Goal: Information Seeking & Learning: Learn about a topic

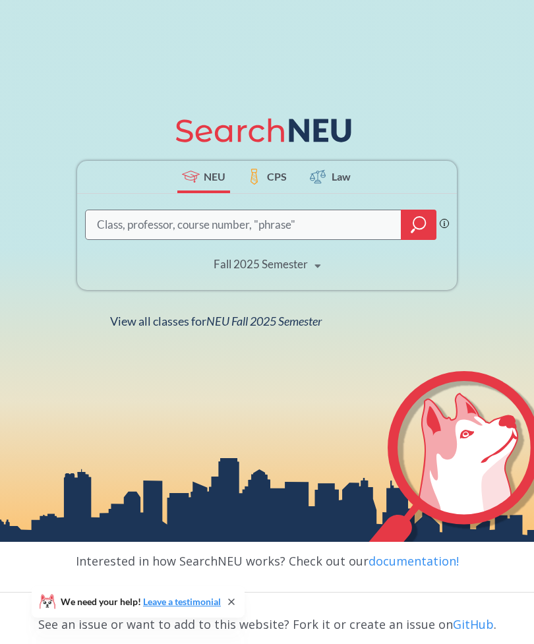
scroll to position [152, 0]
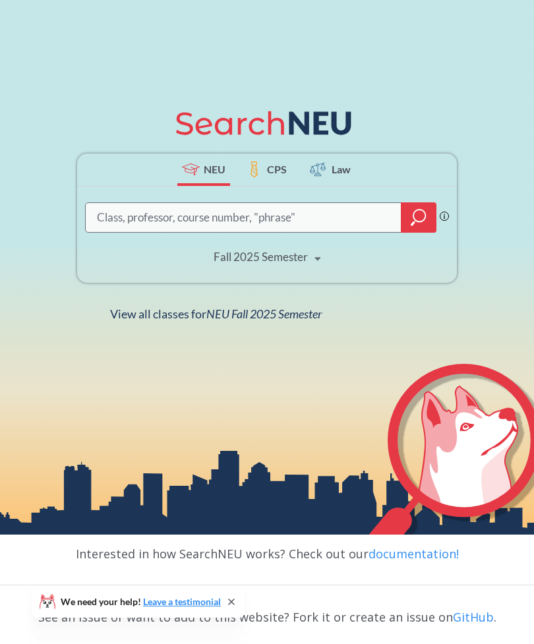
click at [102, 230] on input "search" at bounding box center [244, 217] width 296 height 26
type input "Cs5100"
click at [415, 227] on icon "magnifying glass" at bounding box center [419, 217] width 16 height 18
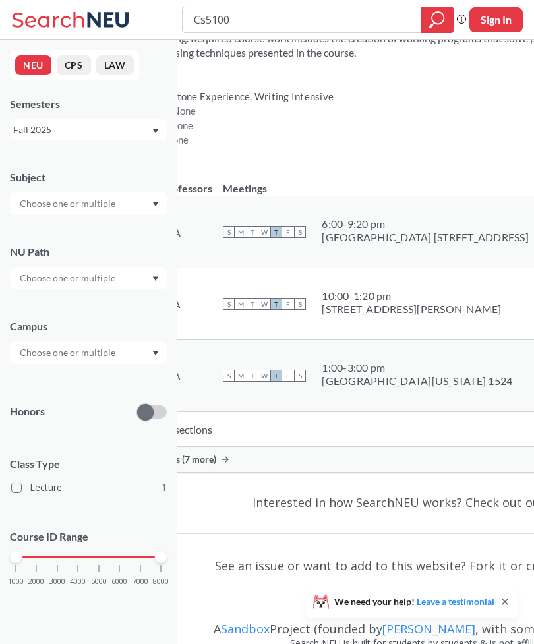
scroll to position [119, 0]
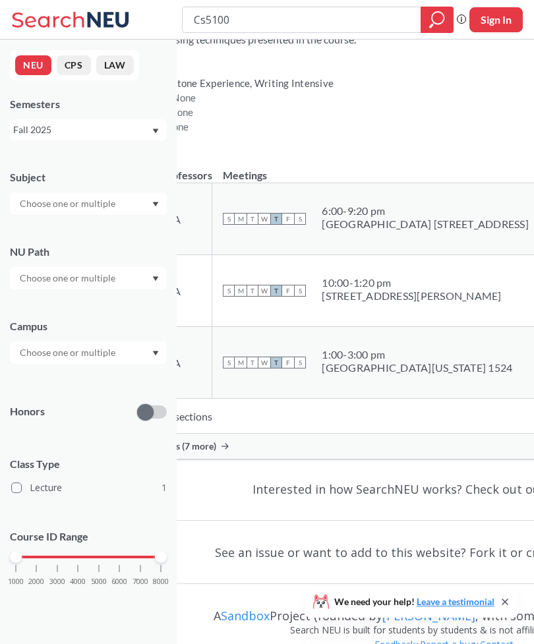
click at [362, 451] on div "Show all sections (7 more)" at bounding box center [444, 446] width 690 height 25
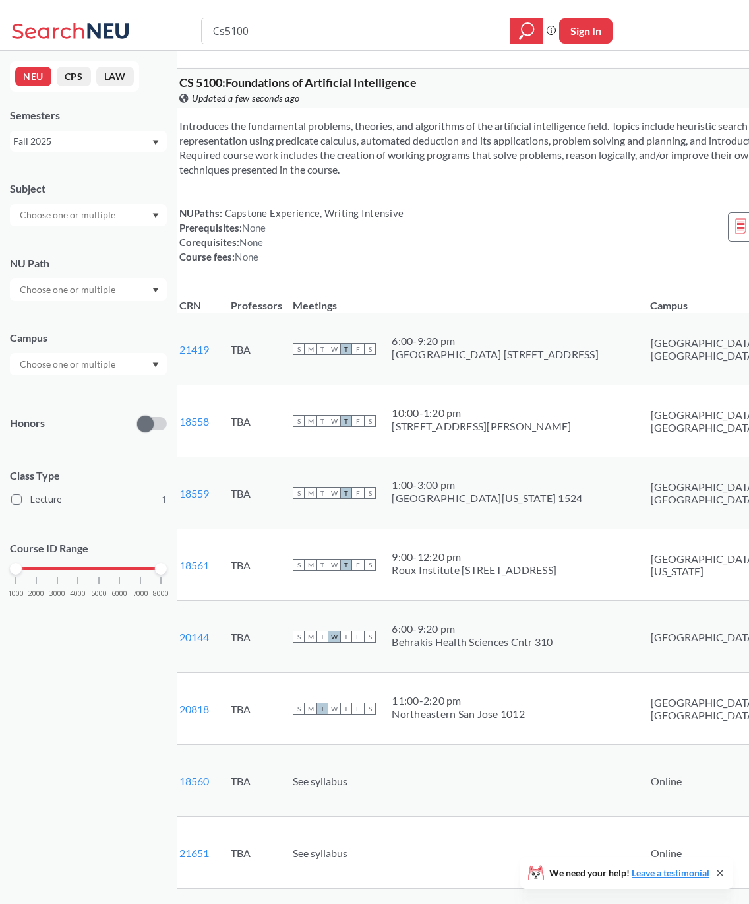
scroll to position [0, 22]
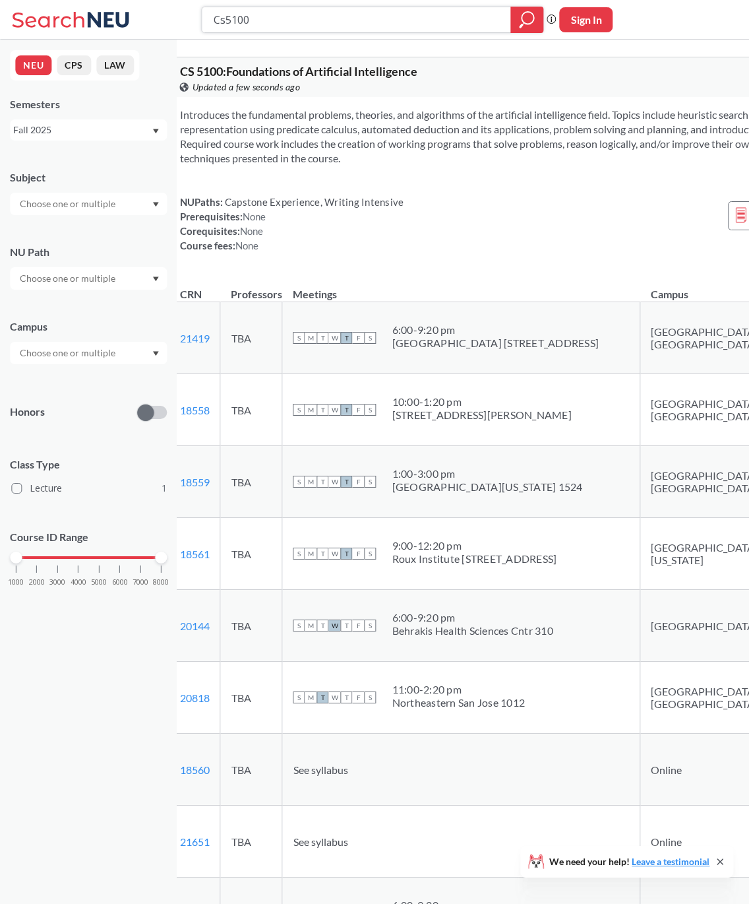
click at [474, 25] on input "Cs5100" at bounding box center [357, 20] width 290 height 22
type input "C"
type input "Database"
click at [514, 21] on div at bounding box center [526, 20] width 33 height 26
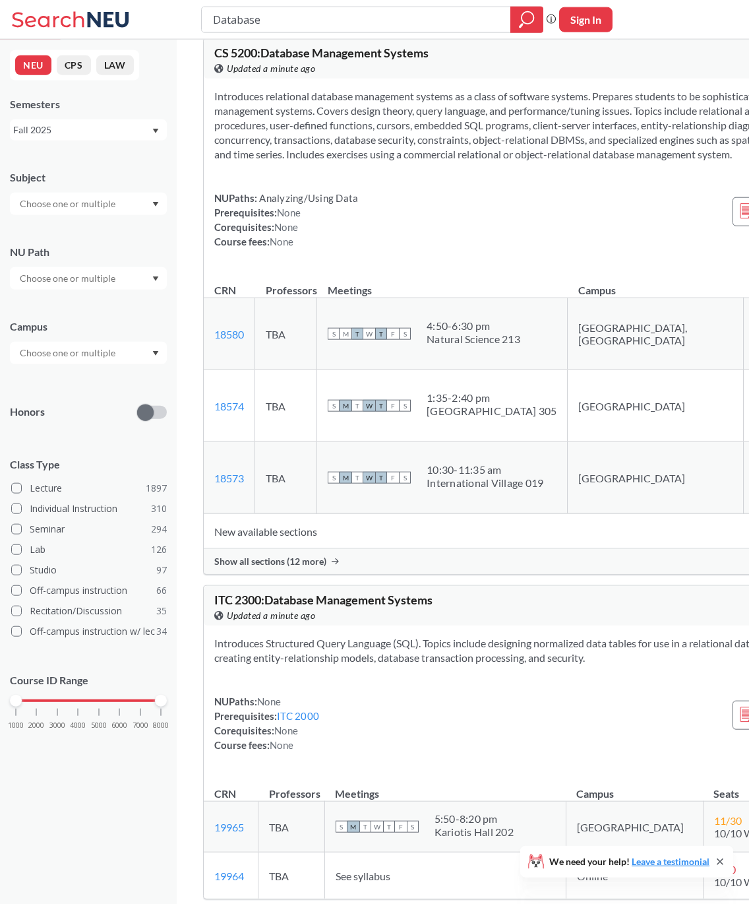
scroll to position [347, 0]
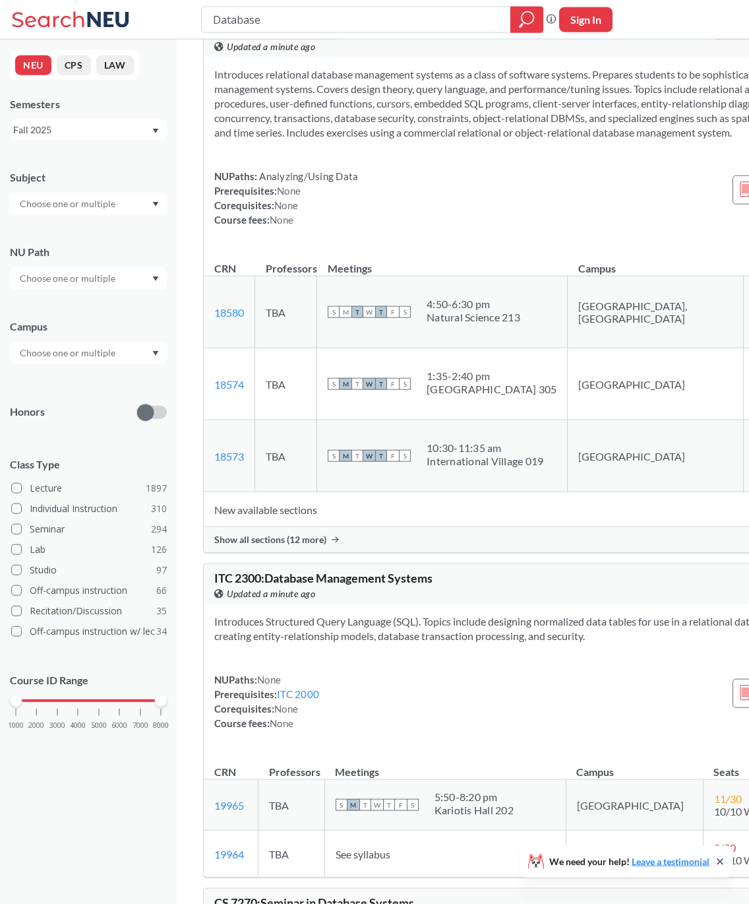
click at [534, 530] on div "Show all sections (12 more)" at bounding box center [549, 539] width 690 height 25
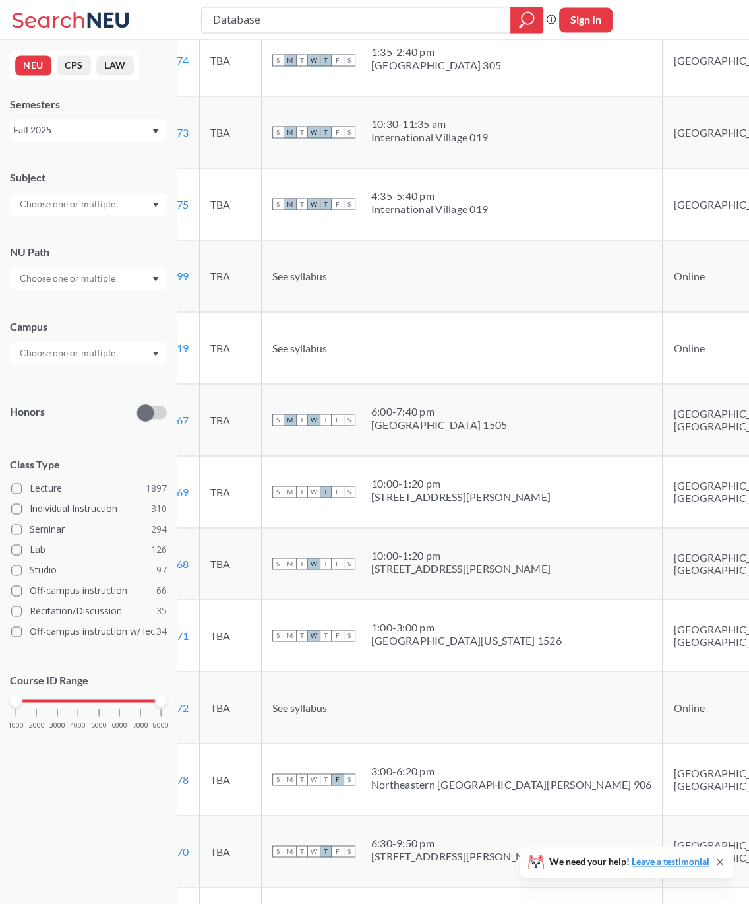
scroll to position [670, 20]
click at [327, 288] on td "See syllabus" at bounding box center [462, 277] width 402 height 72
click at [327, 283] on span "See syllabus" at bounding box center [299, 276] width 55 height 13
click at [189, 283] on link "20899" at bounding box center [174, 276] width 30 height 13
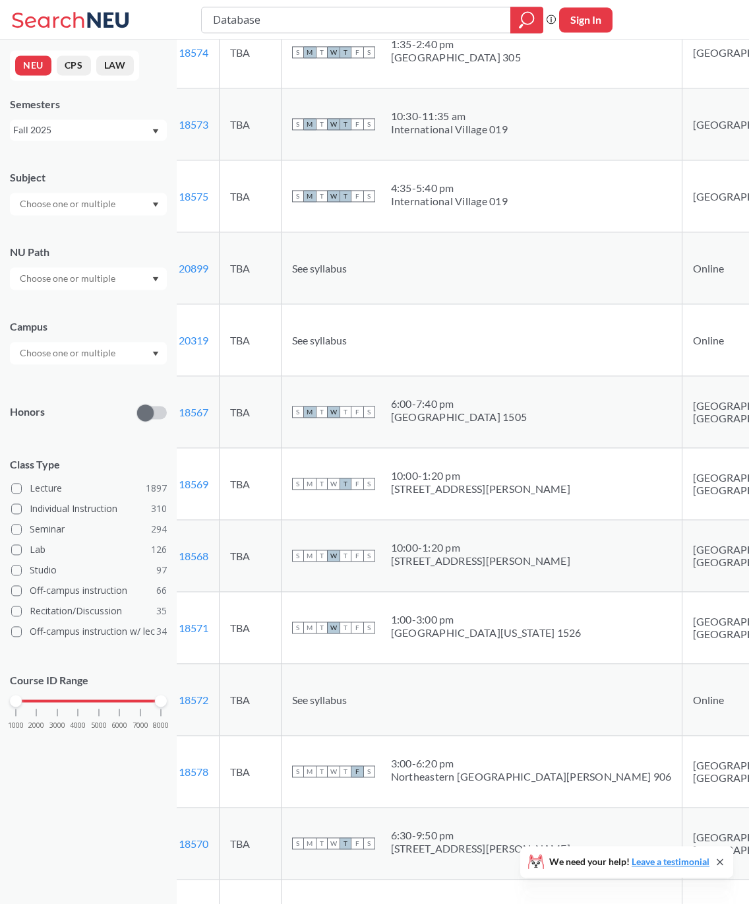
scroll to position [677, 0]
